Goal: Task Accomplishment & Management: Use online tool/utility

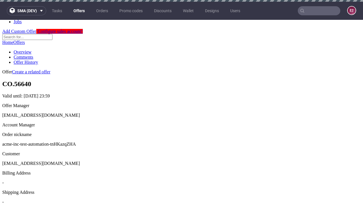
scroll to position [2, 0]
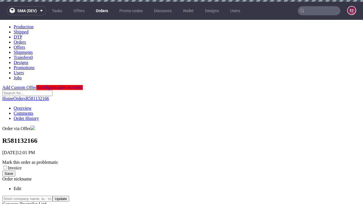
scroll to position [227, 0]
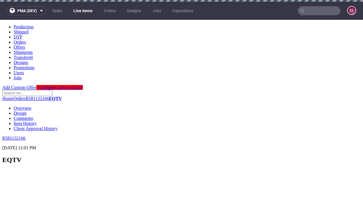
scroll to position [846, 0]
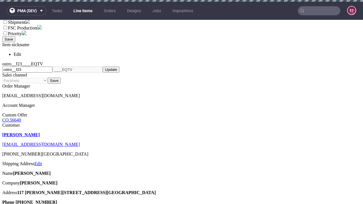
select select "accepted"
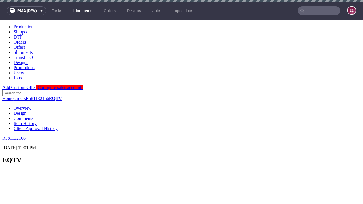
scroll to position [846, 0]
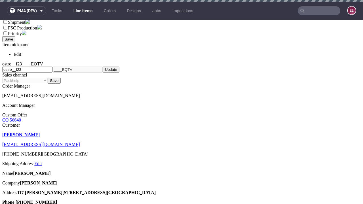
select select "received"
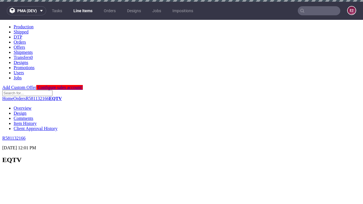
scroll to position [846, 0]
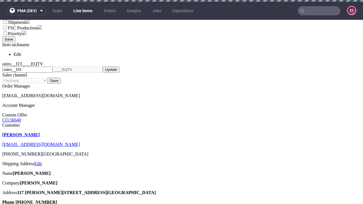
select select "accepted_dtp_issue_reprint"
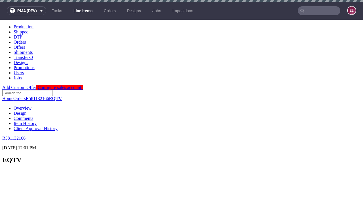
scroll to position [822, 0]
